Goal: Information Seeking & Learning: Learn about a topic

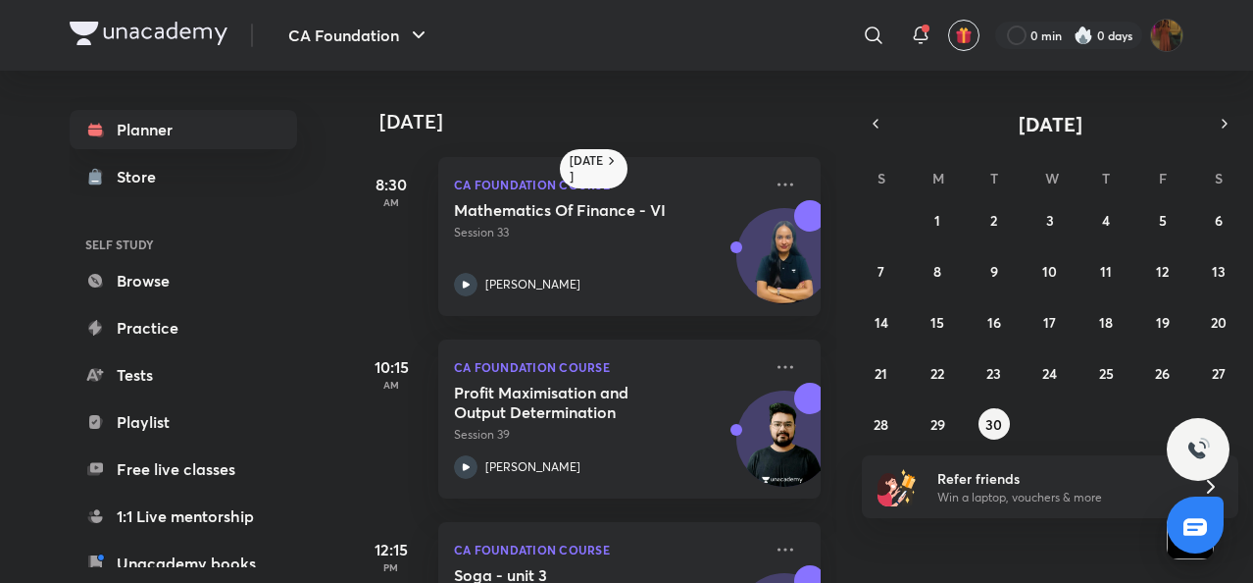
scroll to position [623, 0]
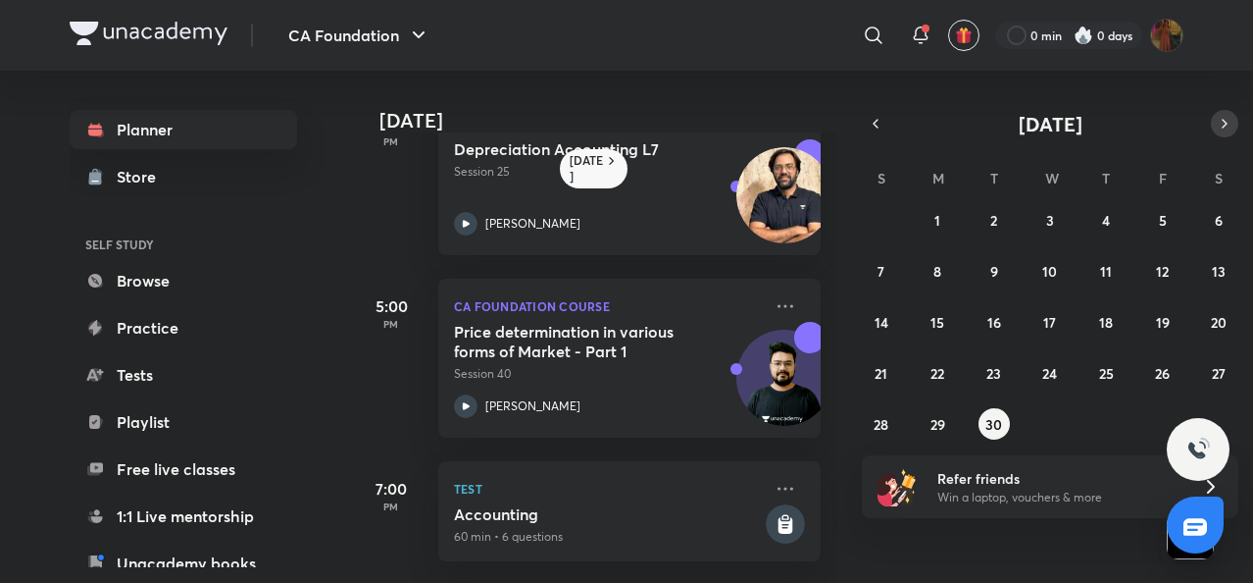
click at [1214, 125] on button "button" at bounding box center [1224, 123] width 27 height 27
click at [1045, 221] on button "1" at bounding box center [1050, 219] width 31 height 31
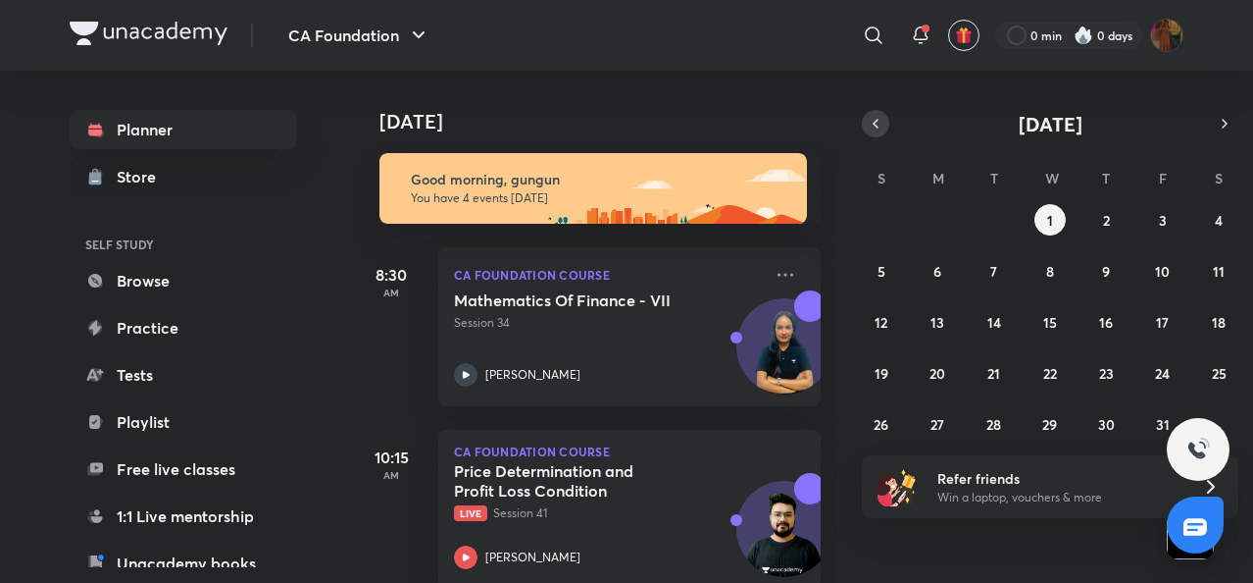
click at [871, 132] on button "button" at bounding box center [875, 123] width 27 height 27
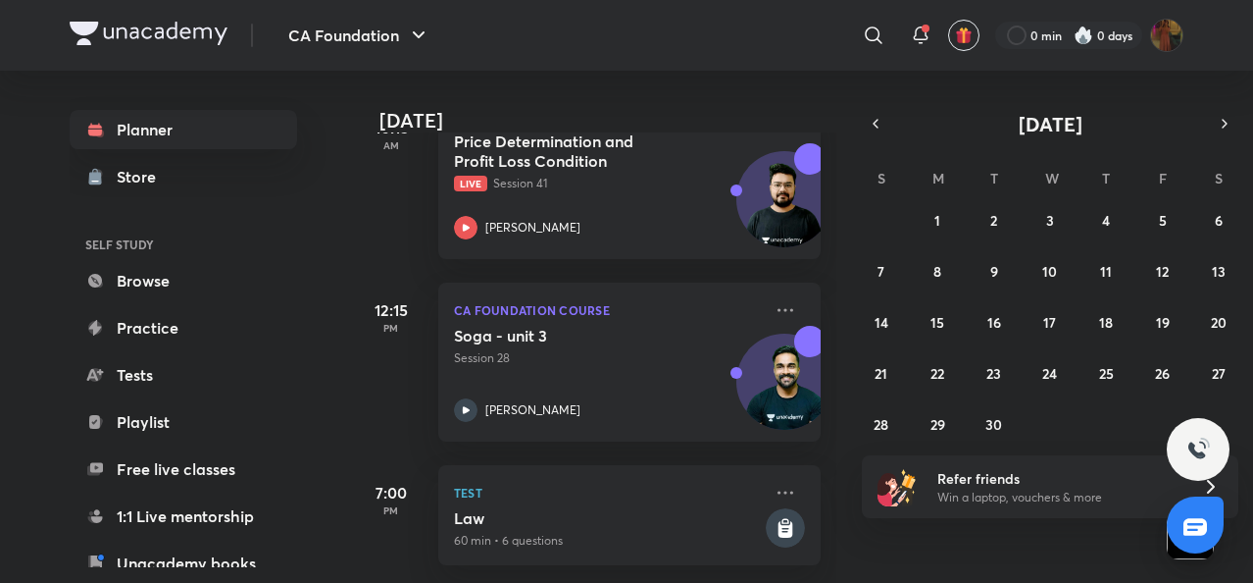
scroll to position [348, 0]
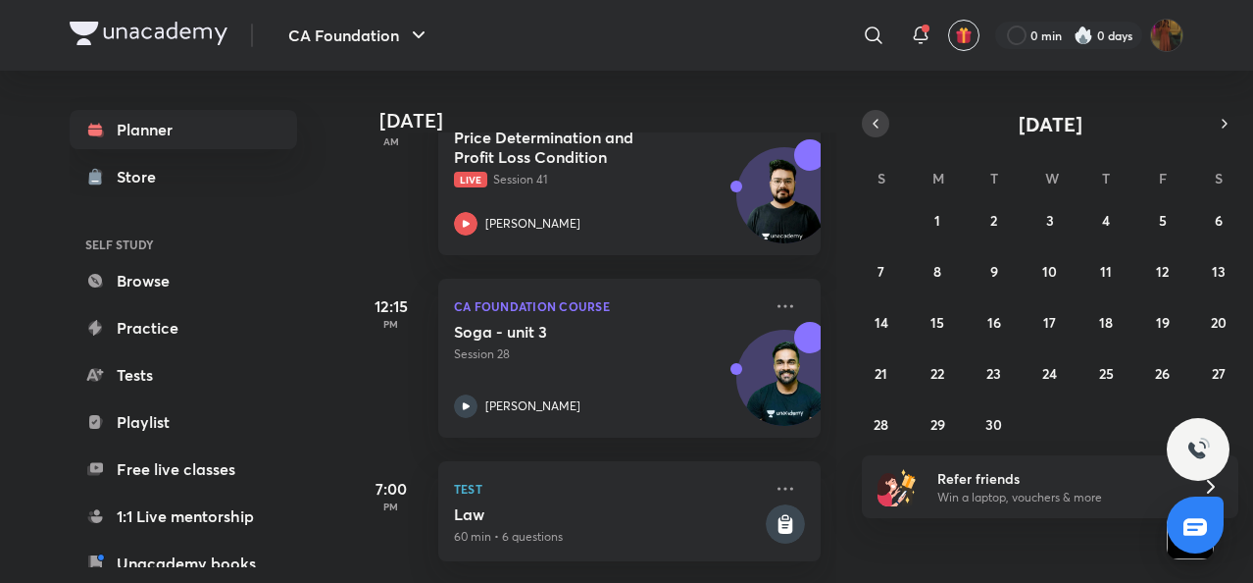
click at [877, 117] on icon "button" at bounding box center [876, 124] width 16 height 18
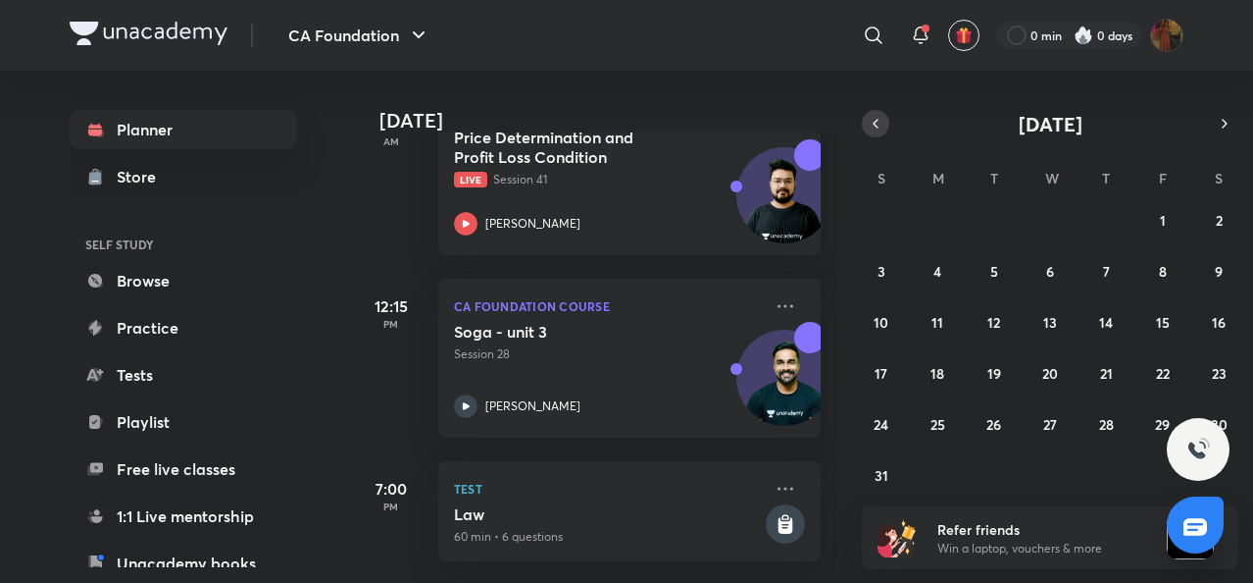
click at [877, 125] on icon "button" at bounding box center [876, 124] width 16 height 18
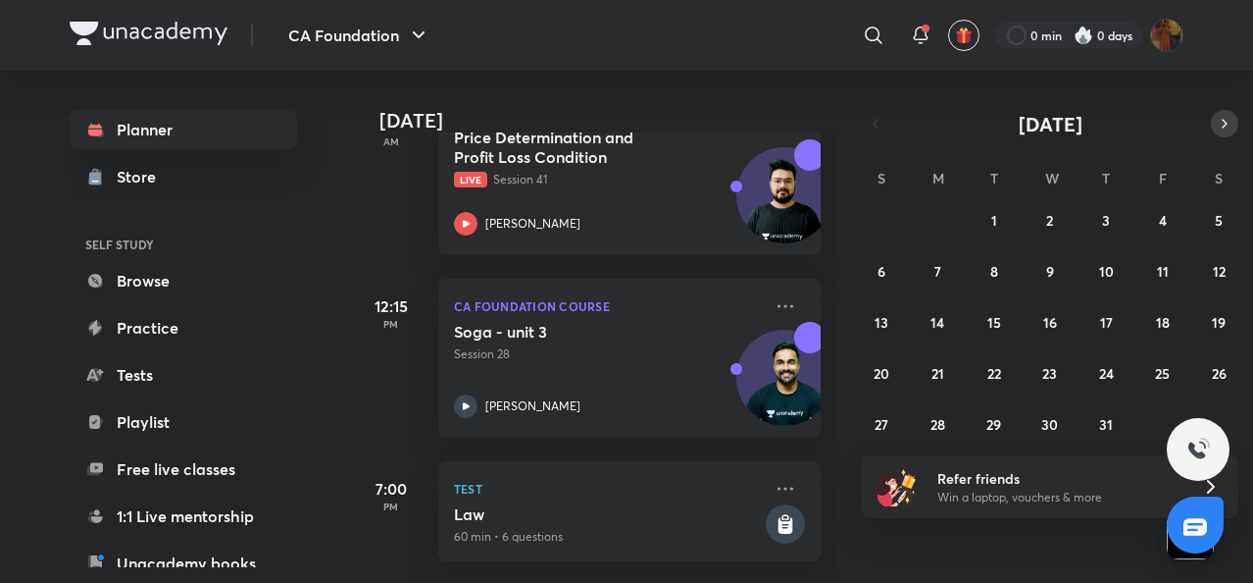
click at [1223, 120] on icon "button" at bounding box center [1225, 124] width 4 height 8
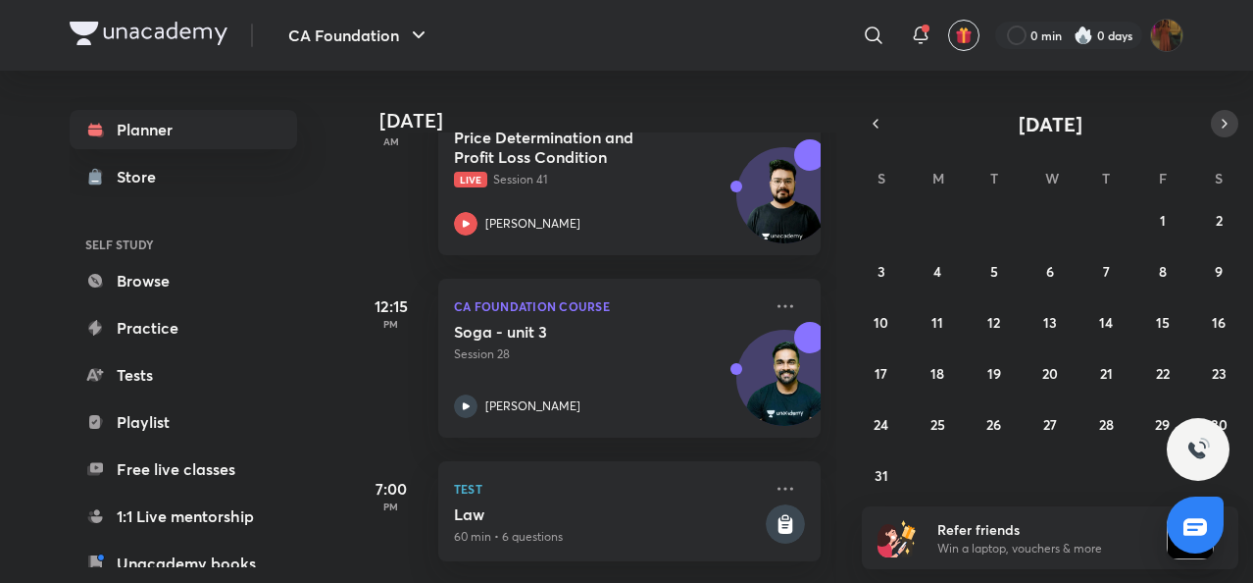
click at [1222, 128] on icon "button" at bounding box center [1225, 124] width 16 height 18
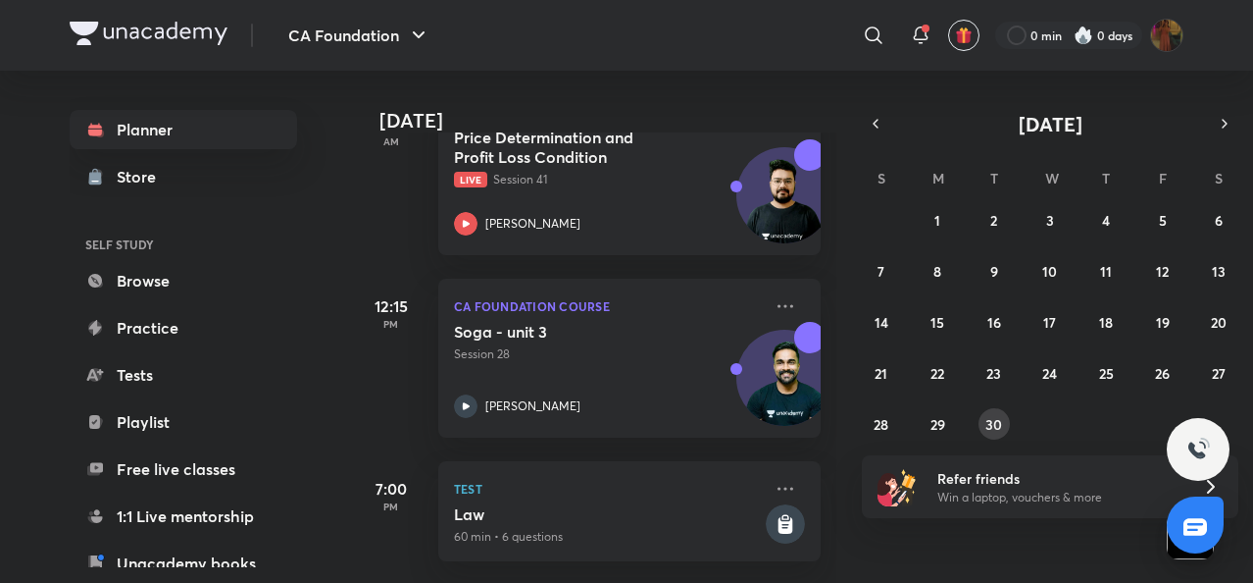
click at [1001, 431] on abbr "30" at bounding box center [994, 424] width 17 height 19
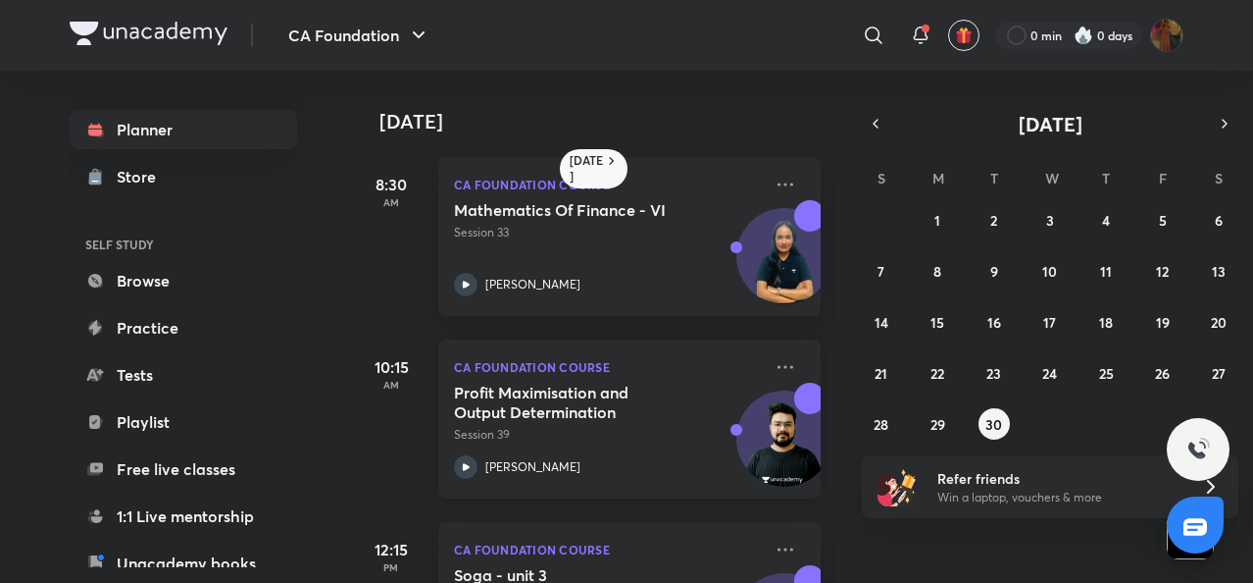
click at [451, 465] on div "CA Foundation Course Profit Maximisation and Output Determination Session 39 [P…" at bounding box center [629, 418] width 382 height 159
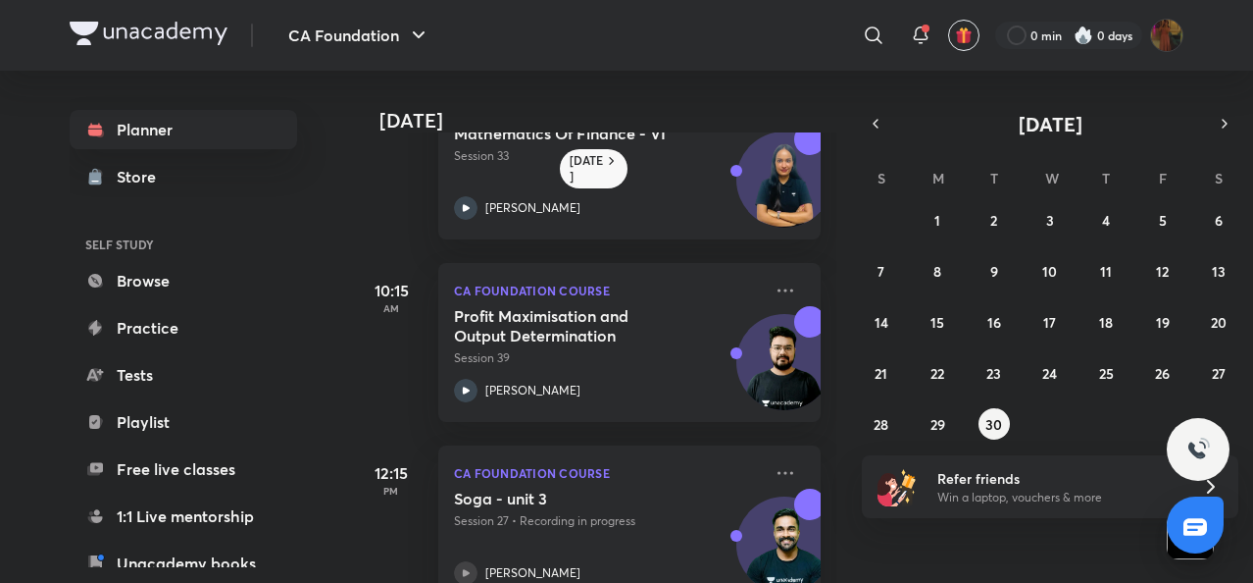
scroll to position [80, 0]
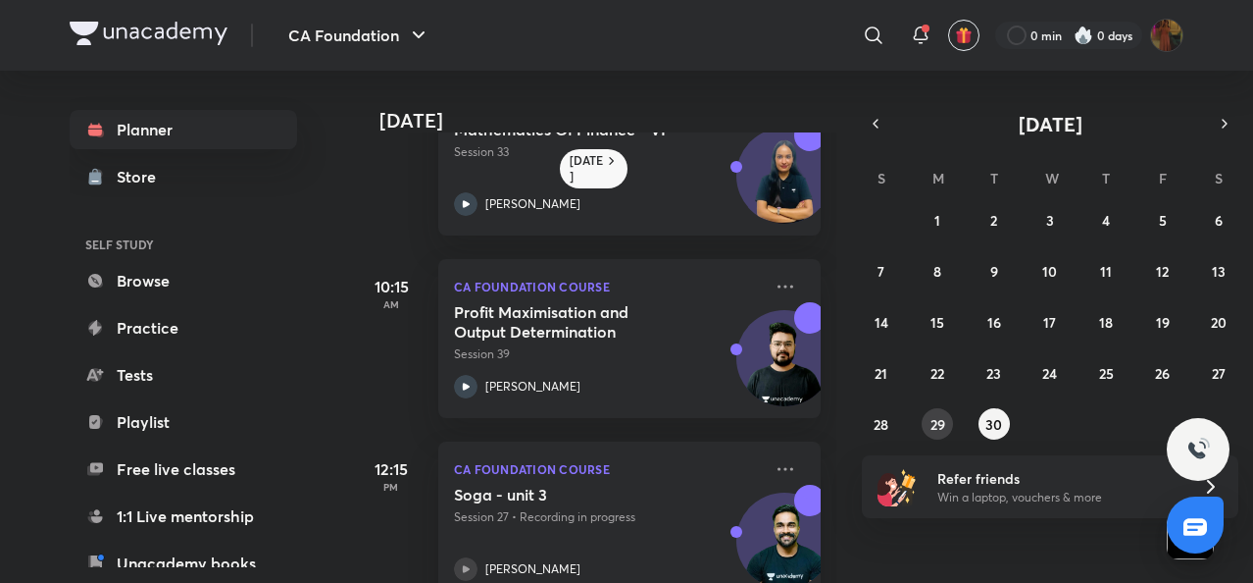
click at [936, 420] on abbr "29" at bounding box center [938, 424] width 15 height 19
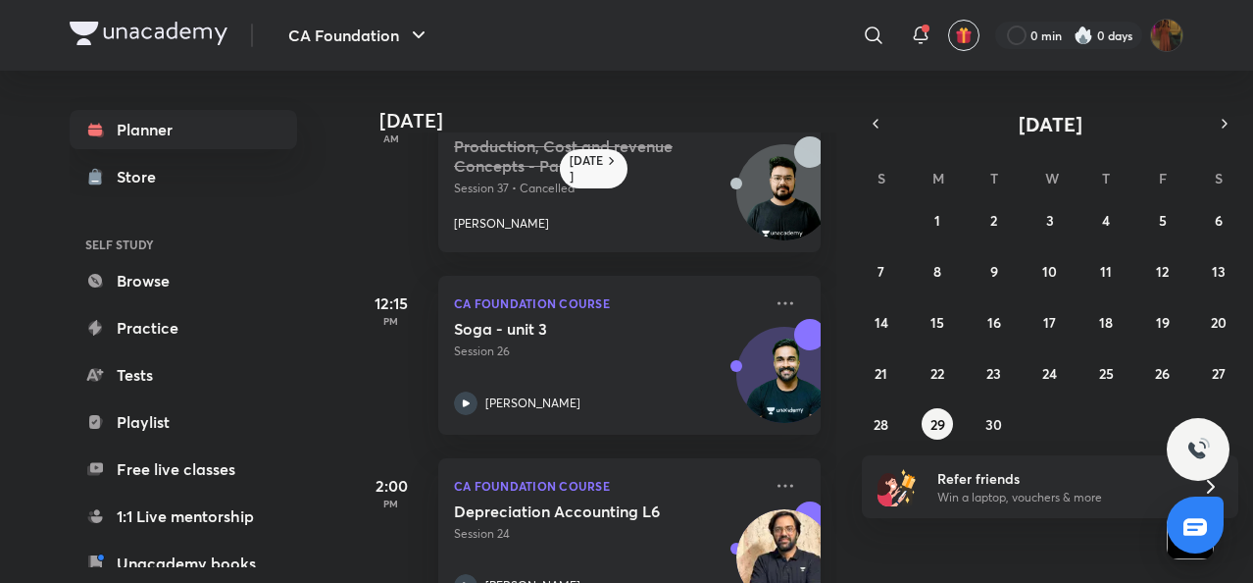
scroll to position [311, 0]
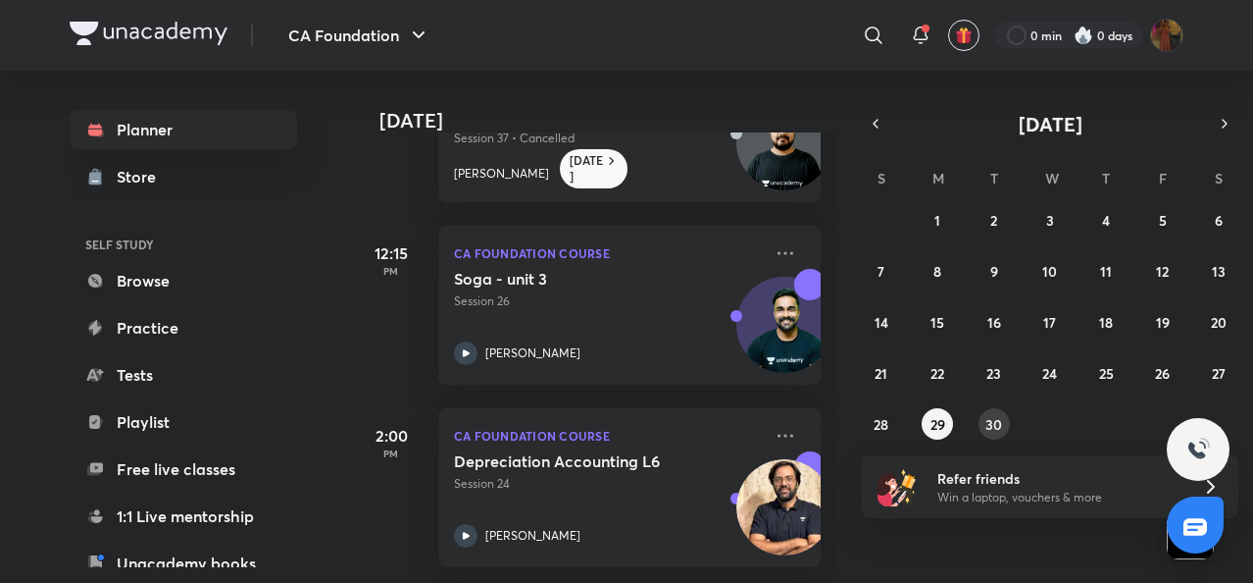
click at [999, 423] on abbr "30" at bounding box center [994, 424] width 17 height 19
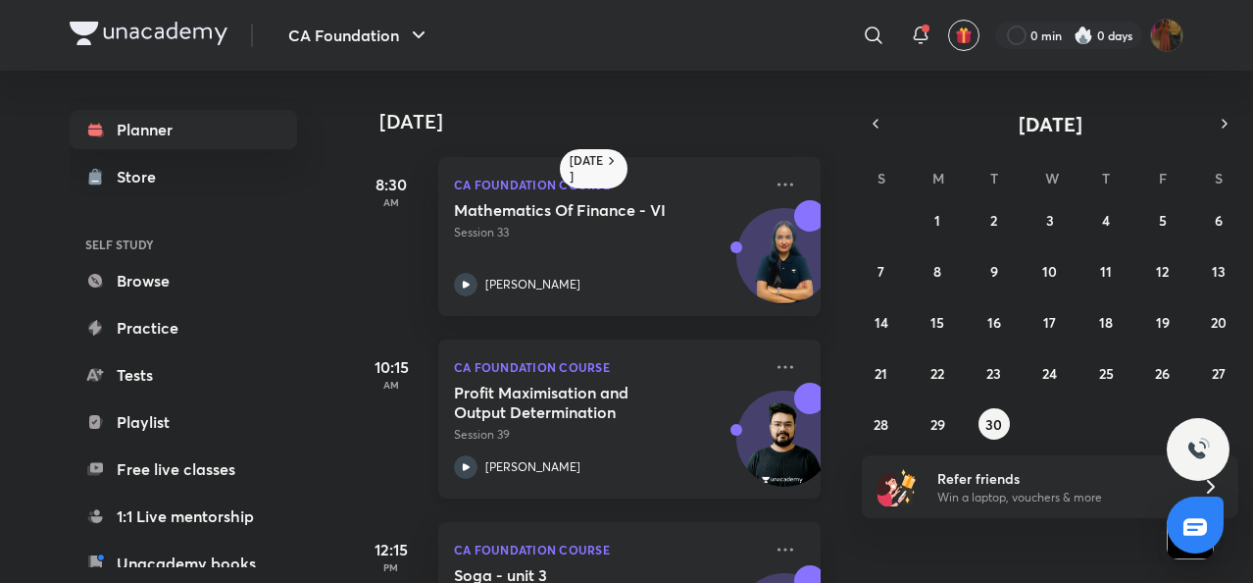
click at [467, 464] on icon at bounding box center [466, 466] width 7 height 7
